Goal: Task Accomplishment & Management: Manage account settings

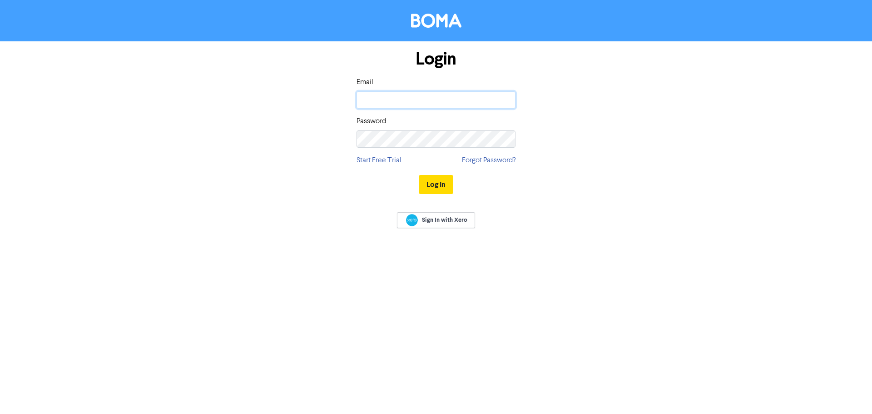
type input "[PERSON_NAME][EMAIL_ADDRESS][DOMAIN_NAME]"
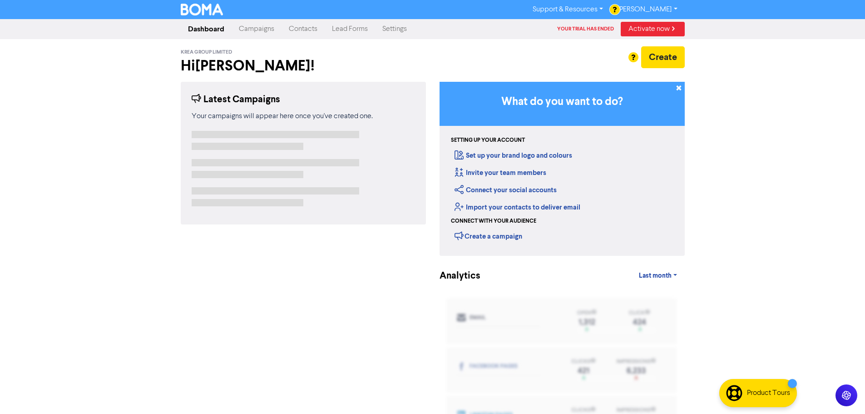
click at [653, 8] on link "Leah Donaldson" at bounding box center [647, 9] width 74 height 15
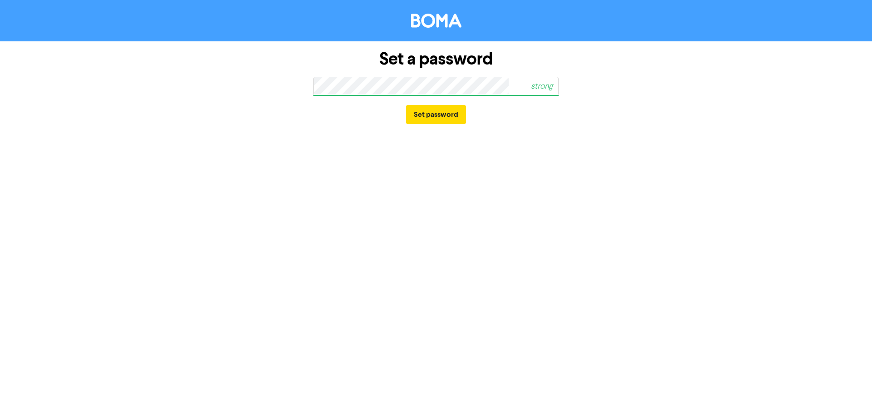
click at [613, 133] on div "Set a password strong Set password" at bounding box center [436, 207] width 872 height 414
click at [444, 114] on button "Set password" at bounding box center [436, 114] width 60 height 19
